Goal: Information Seeking & Learning: Learn about a topic

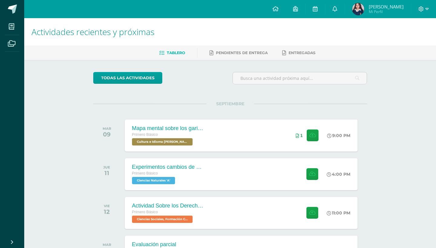
scroll to position [54, 0]
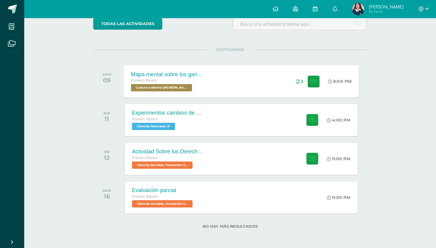
scroll to position [55, 0]
click at [218, 126] on div "Experimentos cambios de estado de la materia Primero Básico Ciencias Naturales …" at bounding box center [240, 120] width 235 height 32
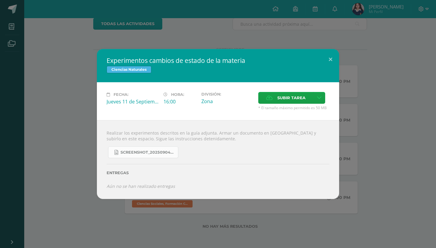
click at [132, 153] on span "Screenshot_20250904_132635_OneDrive.jpg" at bounding box center [147, 152] width 54 height 5
click at [328, 58] on button at bounding box center [329, 59] width 17 height 21
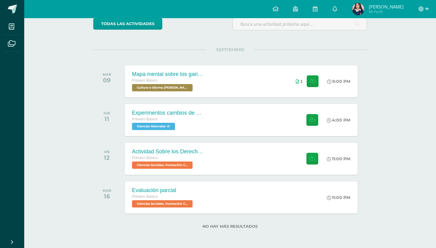
click at [422, 11] on icon at bounding box center [420, 8] width 5 height 5
click at [404, 41] on span "Cerrar sesión" at bounding box center [407, 42] width 27 height 6
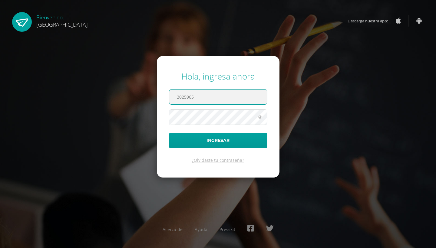
type input "2025965"
click at [218, 140] on button "Ingresar" at bounding box center [218, 140] width 98 height 15
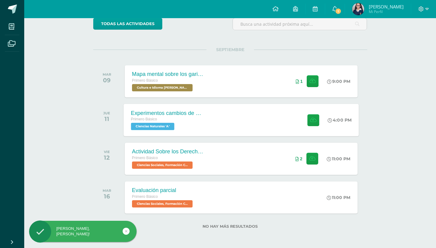
scroll to position [55, 0]
click at [243, 120] on div "Experimentos cambios de estado de la materia Primero Básico Ciencias Naturales …" at bounding box center [240, 120] width 235 height 32
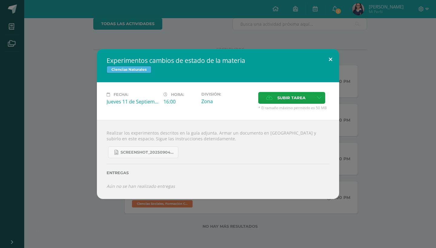
click at [332, 59] on button at bounding box center [329, 59] width 17 height 21
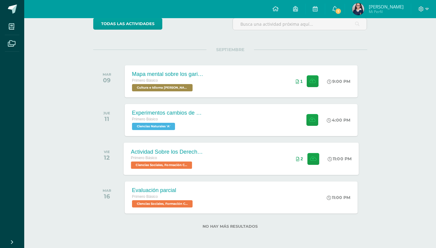
click at [245, 162] on div "Actividad Sobre los Derechos Humanos Primero Básico Ciencias Sociales, Formació…" at bounding box center [240, 158] width 235 height 32
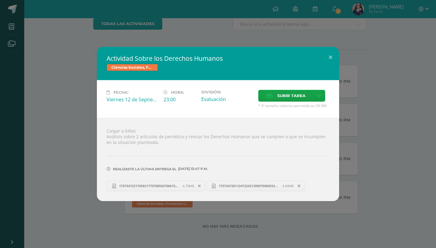
click at [229, 187] on span "17574472011247224313909750009330.jpg" at bounding box center [248, 186] width 67 height 5
click at [212, 31] on div "Actividad Sobre los Derechos Humanos Ciencias Sociales, Formación Ciudadana e I…" at bounding box center [218, 124] width 436 height 248
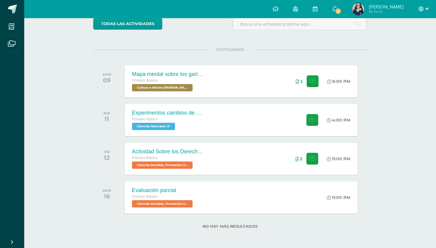
click at [421, 8] on icon at bounding box center [420, 8] width 5 height 5
click at [414, 40] on span "Cerrar sesión" at bounding box center [407, 42] width 27 height 6
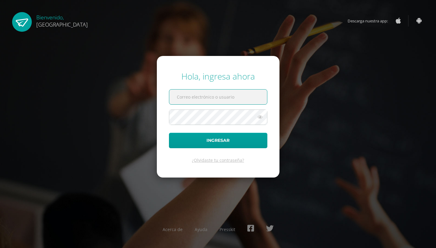
type input "[EMAIL_ADDRESS][DOMAIN_NAME]"
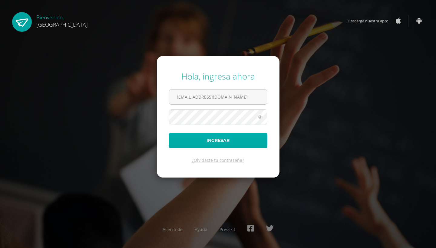
click at [233, 145] on button "Ingresar" at bounding box center [218, 140] width 98 height 15
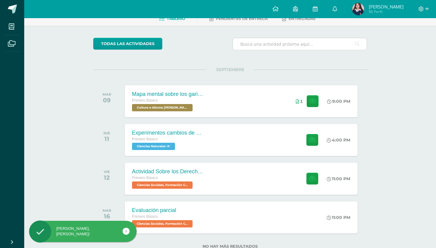
scroll to position [52, 0]
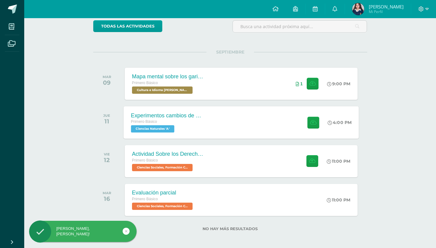
click at [280, 129] on div "Experimentos cambios de estado de la materia Primero Básico Ciencias Naturales …" at bounding box center [240, 122] width 235 height 32
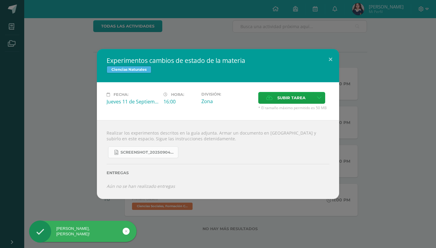
click at [152, 153] on span "Screenshot_20250904_132635_OneDrive.jpg" at bounding box center [147, 152] width 54 height 5
